Goal: Find specific page/section

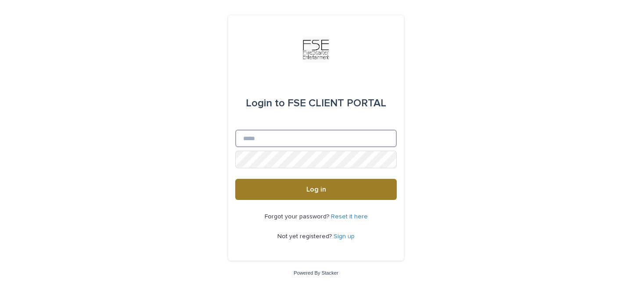
type input "**********"
click at [303, 181] on button "Log in" at bounding box center [316, 189] width 162 height 21
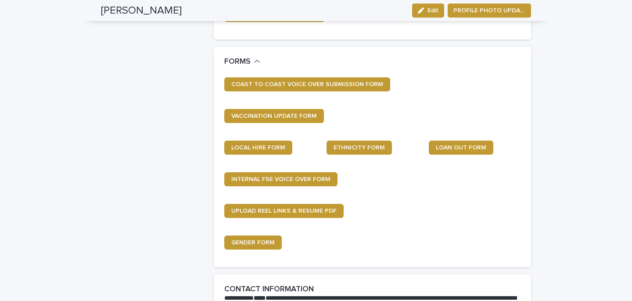
scroll to position [358, 0]
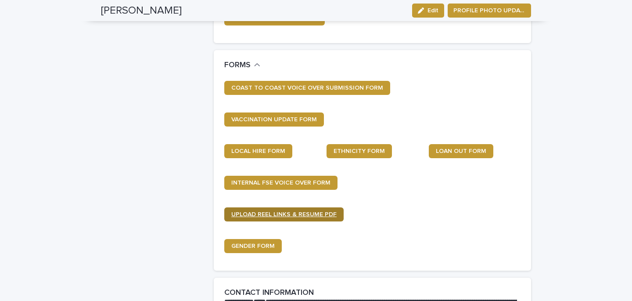
click at [298, 215] on span "UPLOAD REEL LINKS & RESUME PDF" at bounding box center [283, 214] width 105 height 6
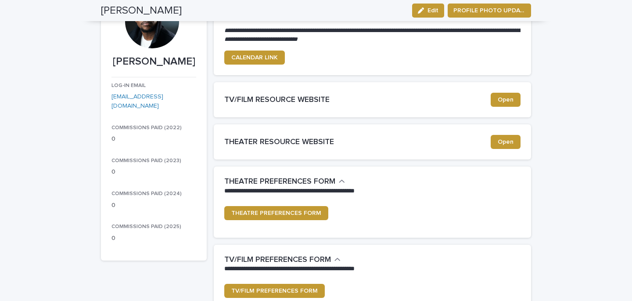
scroll to position [0, 0]
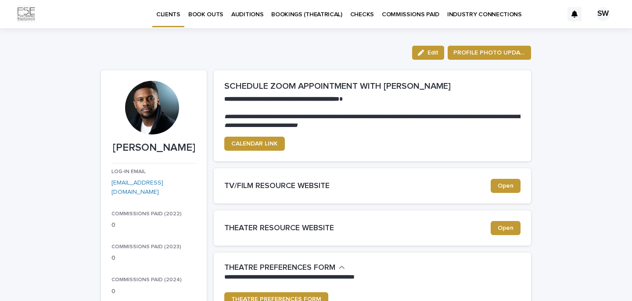
click at [352, 12] on p "CHECKS" at bounding box center [362, 9] width 24 height 18
